Goal: Task Accomplishment & Management: Manage account settings

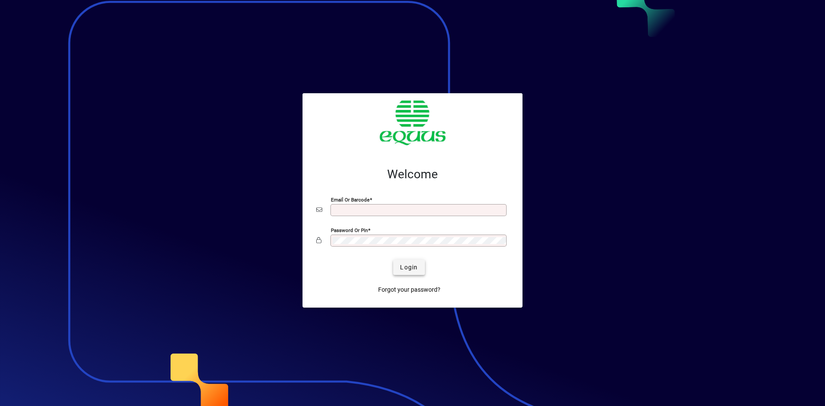
type input "**********"
click at [407, 265] on span "Login" at bounding box center [409, 267] width 18 height 9
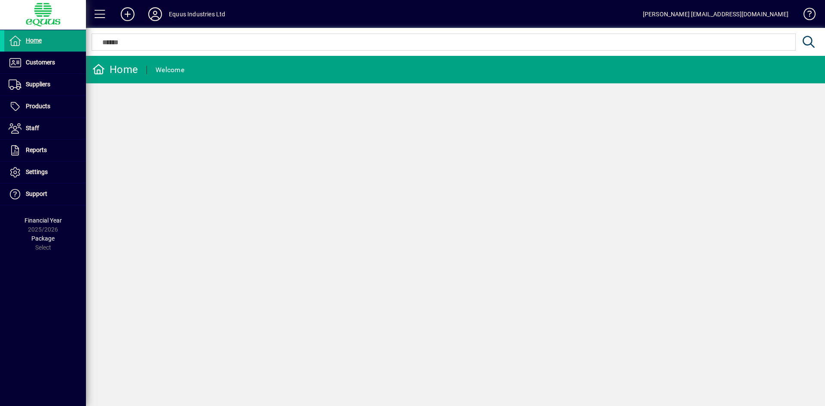
click at [153, 10] on icon at bounding box center [154, 14] width 17 height 14
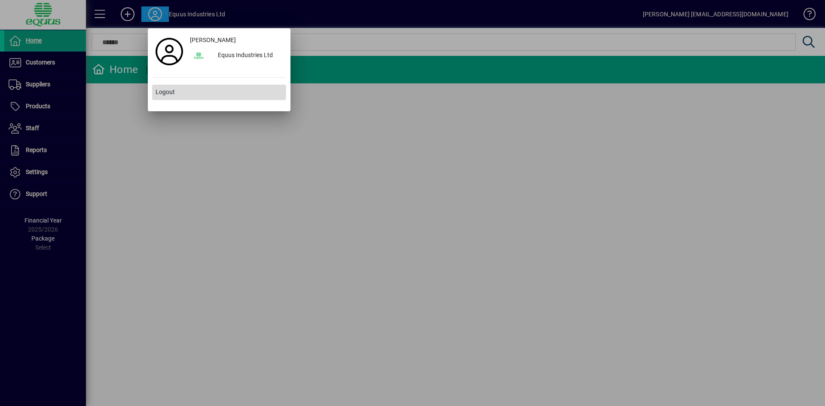
click at [163, 89] on span "Logout" at bounding box center [165, 92] width 19 height 9
